Goal: Communication & Community: Answer question/provide support

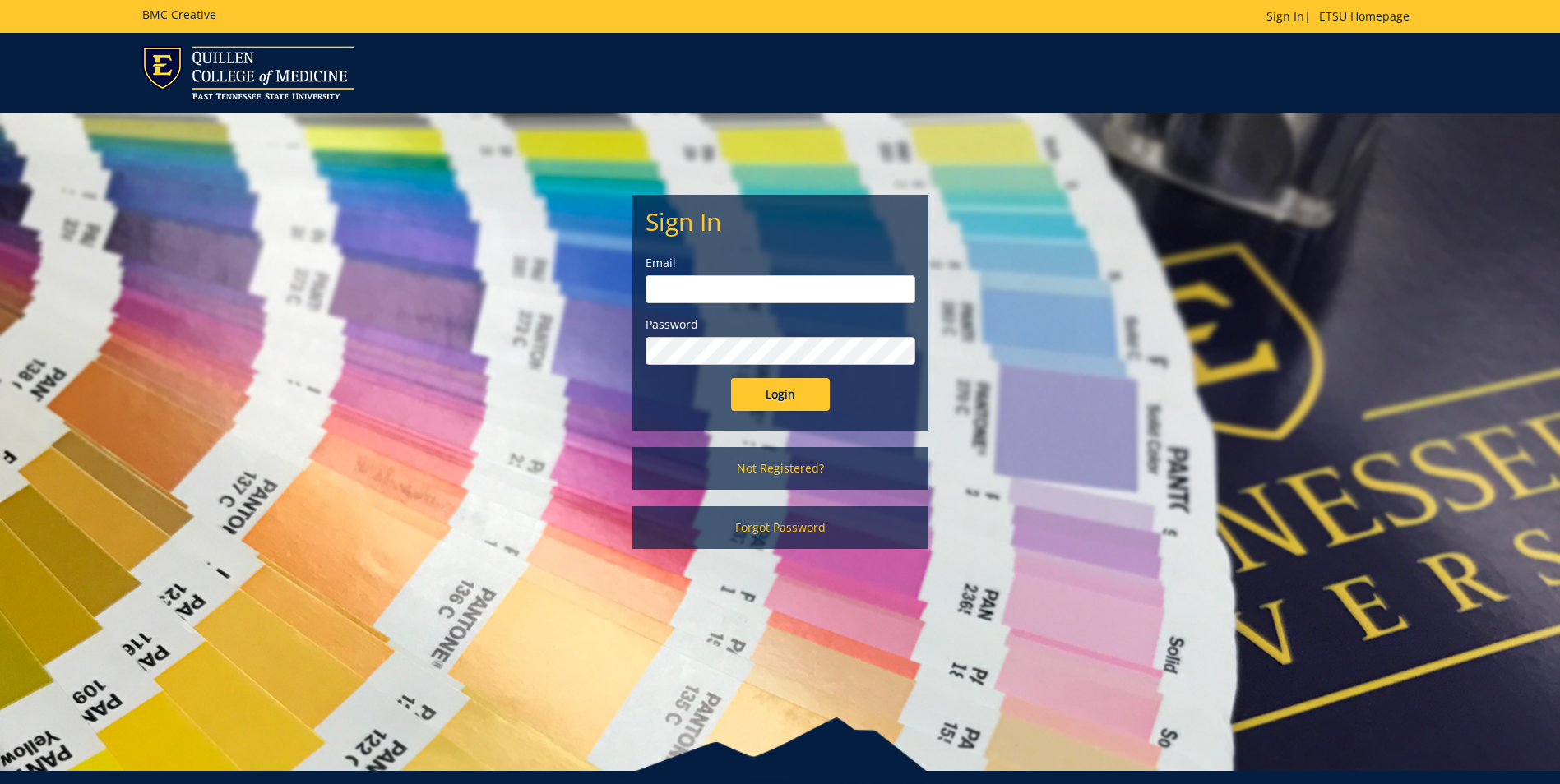
type input "[EMAIL_ADDRESS][DOMAIN_NAME]"
click at [797, 401] on input "Login" at bounding box center [780, 394] width 99 height 33
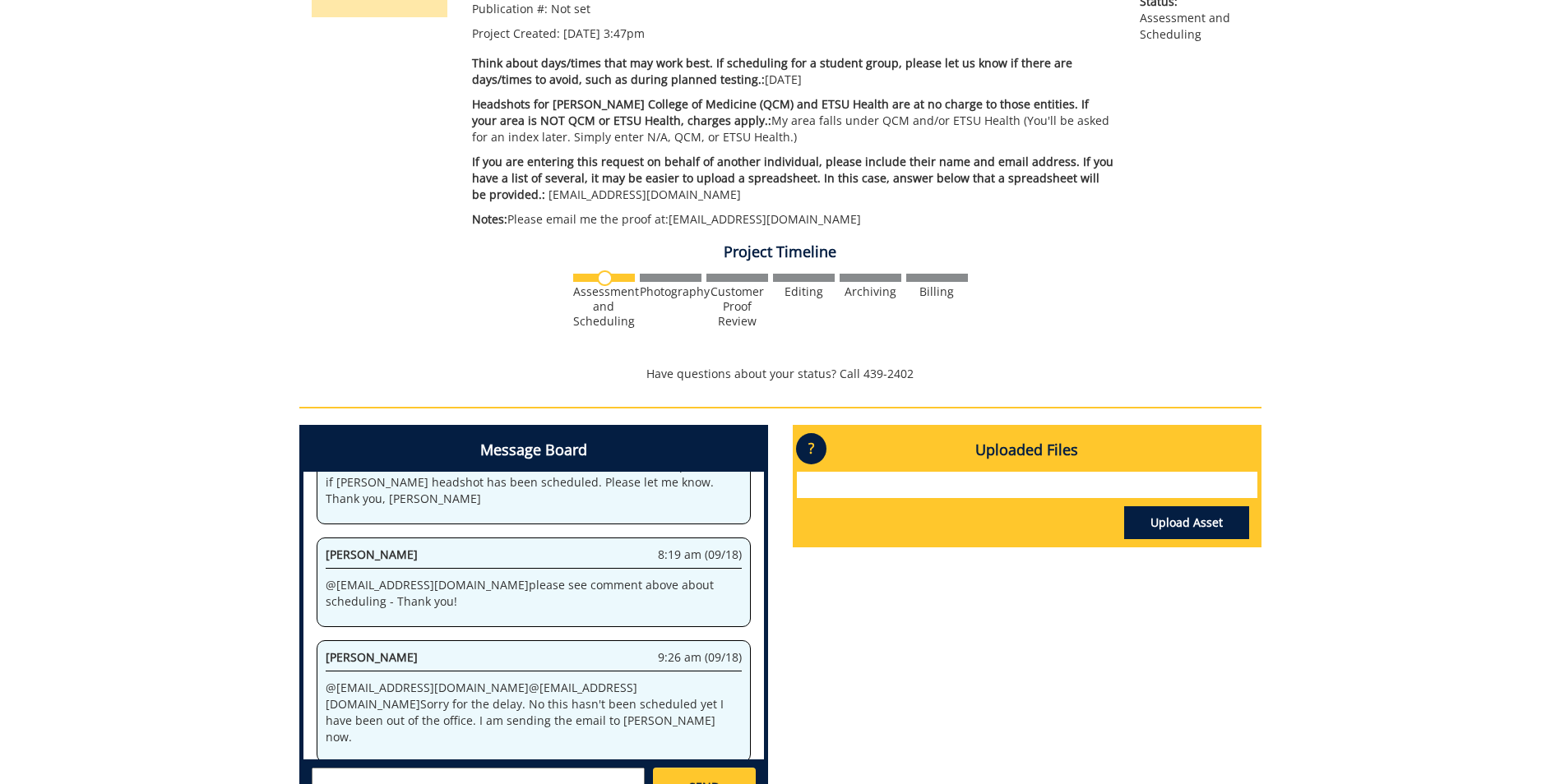
scroll to position [493, 0]
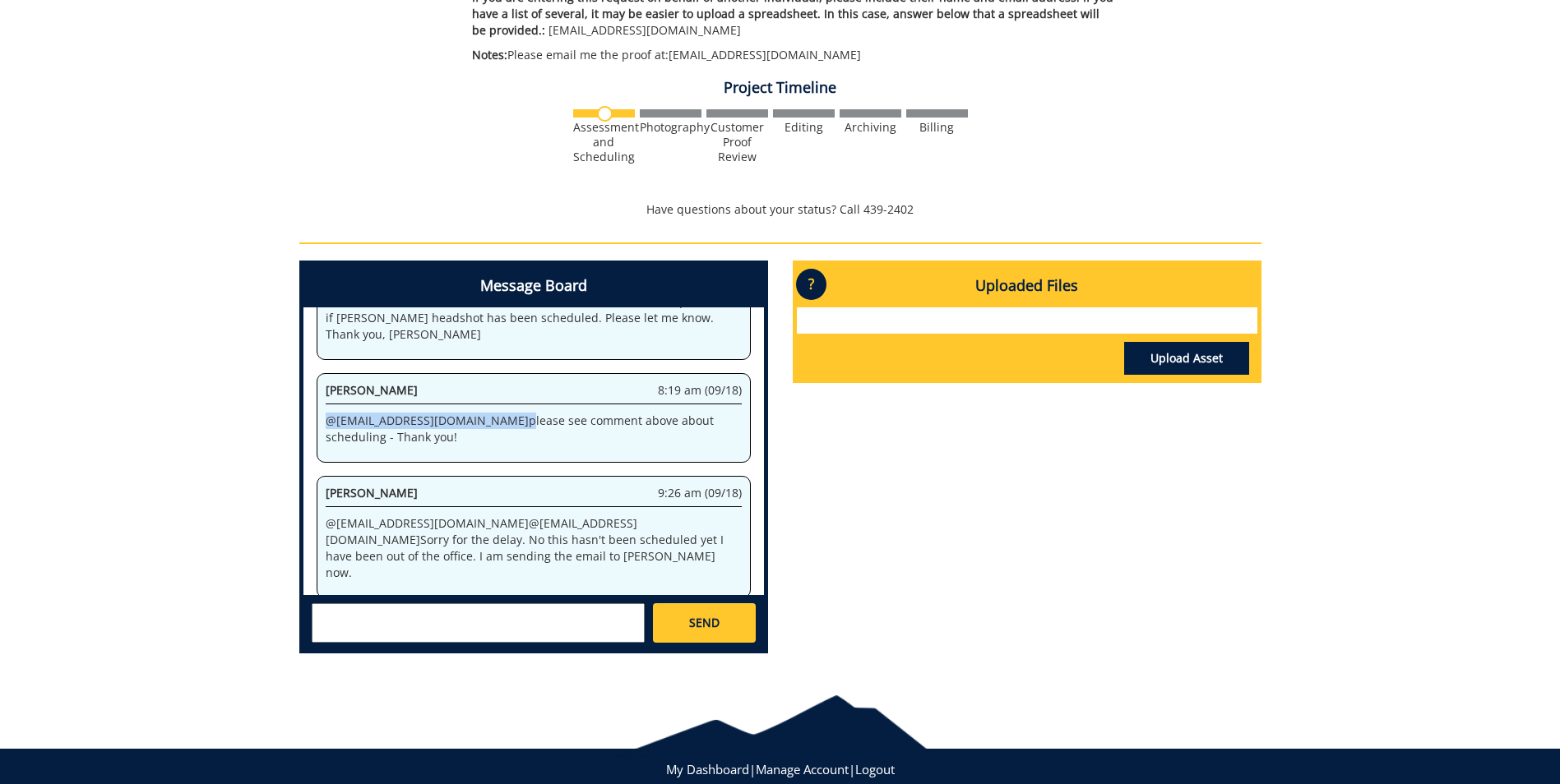
drag, startPoint x: 435, startPoint y: 419, endPoint x: 327, endPoint y: 419, distance: 108.0
click at [327, 419] on p "@ [EMAIL_ADDRESS][DOMAIN_NAME] please see comment above about scheduling - Than…" at bounding box center [533, 429] width 416 height 33
copy p "@ [EMAIL_ADDRESS][DOMAIN_NAME]"
click at [364, 622] on textarea at bounding box center [478, 623] width 333 height 40
paste textarea "@[EMAIL_ADDRESS][DOMAIN_NAME]"
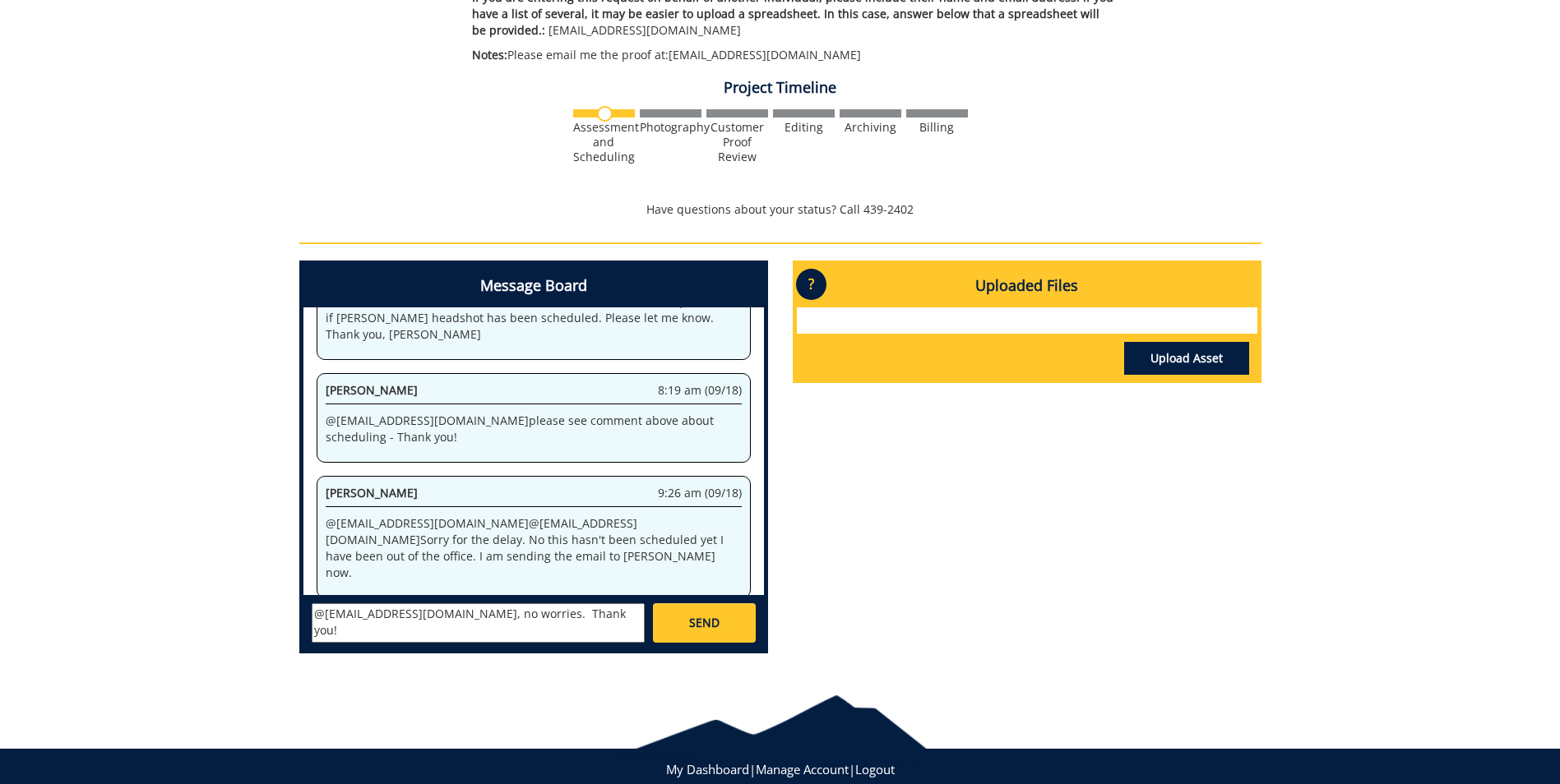
type textarea "@[EMAIL_ADDRESS][DOMAIN_NAME], no worries. Thank you!"
click at [716, 613] on link "SEND" at bounding box center [704, 623] width 102 height 40
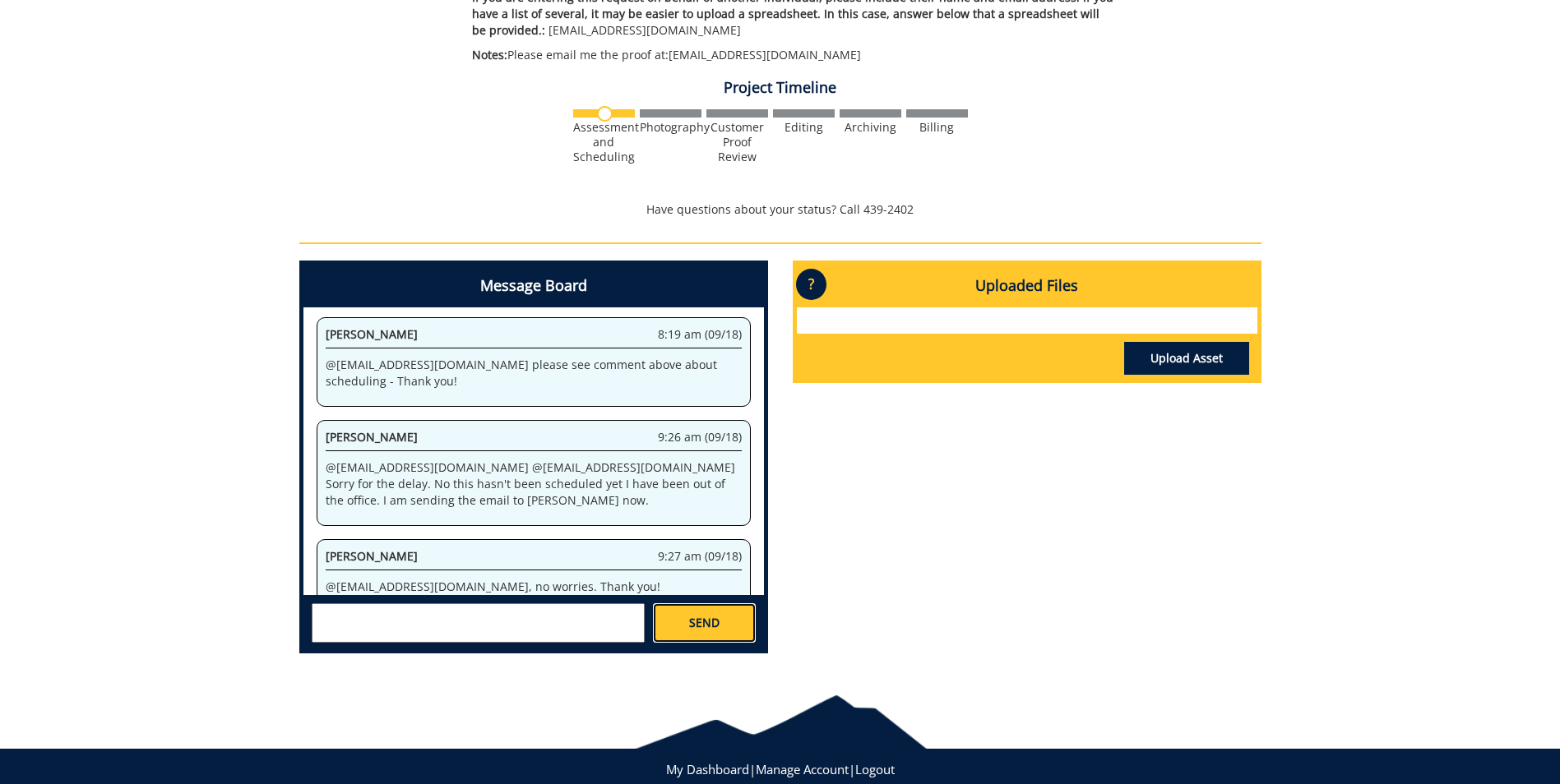
scroll to position [3138, 0]
